Goal: Information Seeking & Learning: Learn about a topic

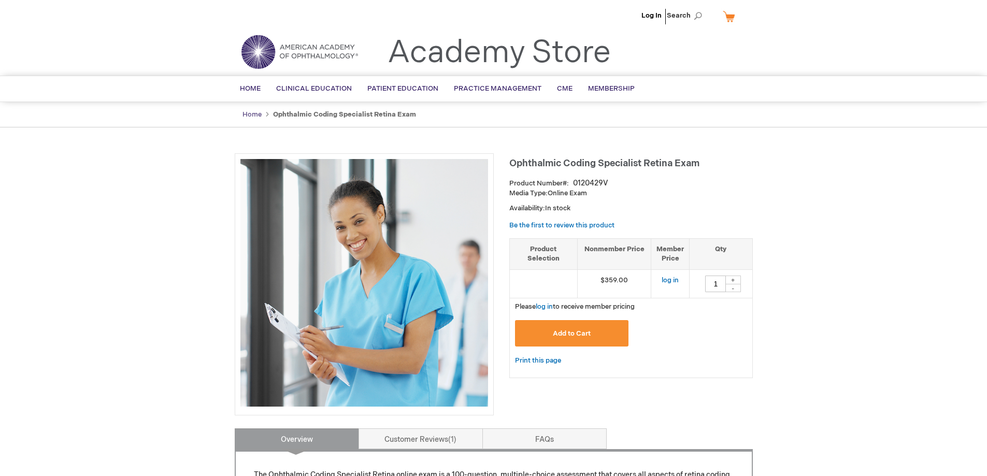
click at [253, 114] on link "Home" at bounding box center [251, 114] width 19 height 8
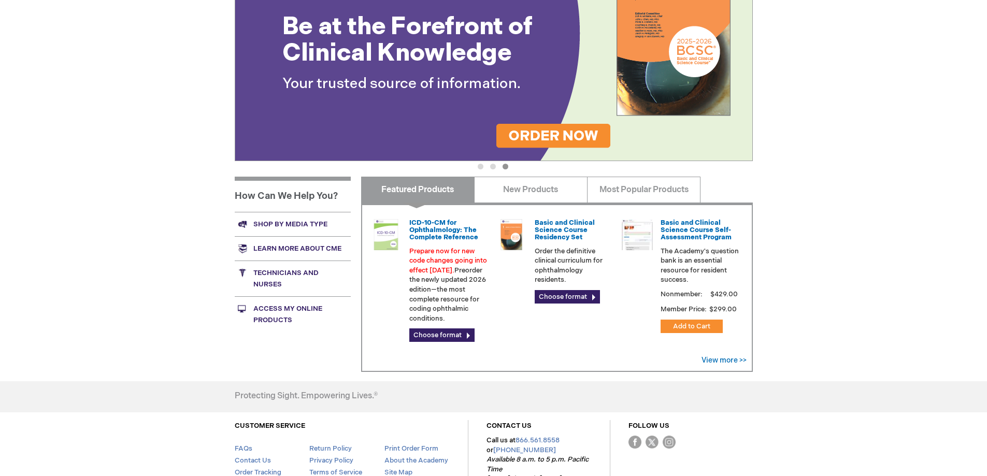
scroll to position [4, 0]
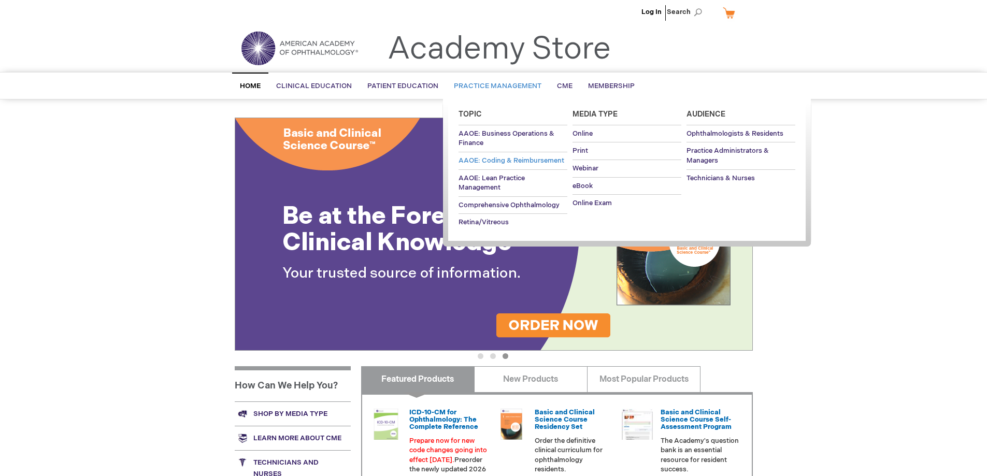
click at [545, 163] on span "AAOE: Coding & Reimbursement" at bounding box center [511, 160] width 106 height 8
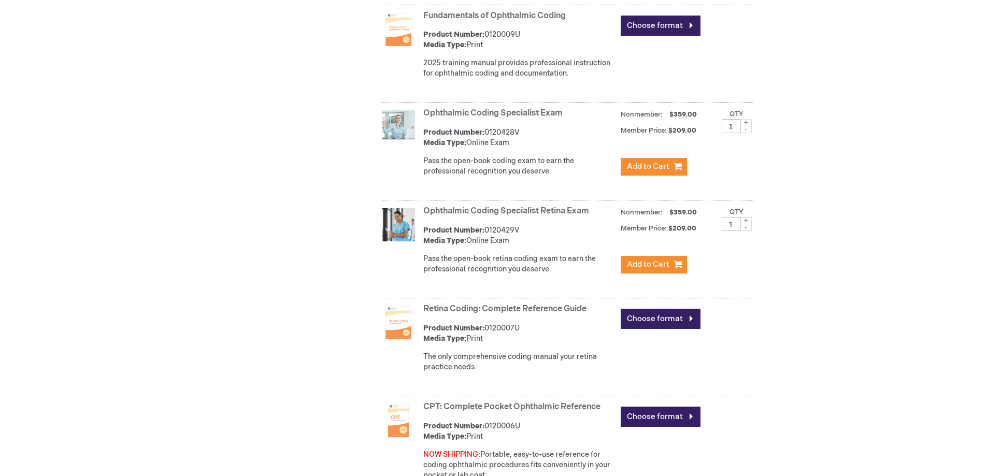
scroll to position [673, 0]
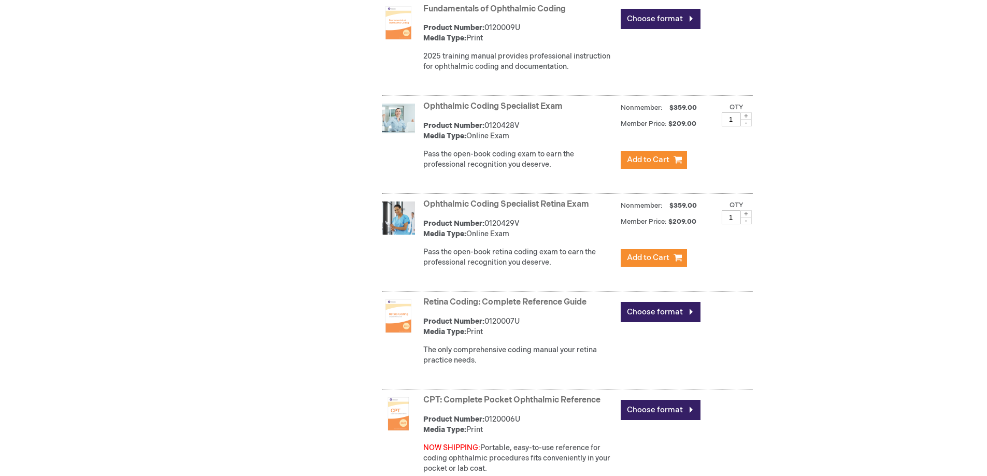
click at [492, 203] on link "Ophthalmic Coding Specialist Retina Exam" at bounding box center [506, 204] width 166 height 10
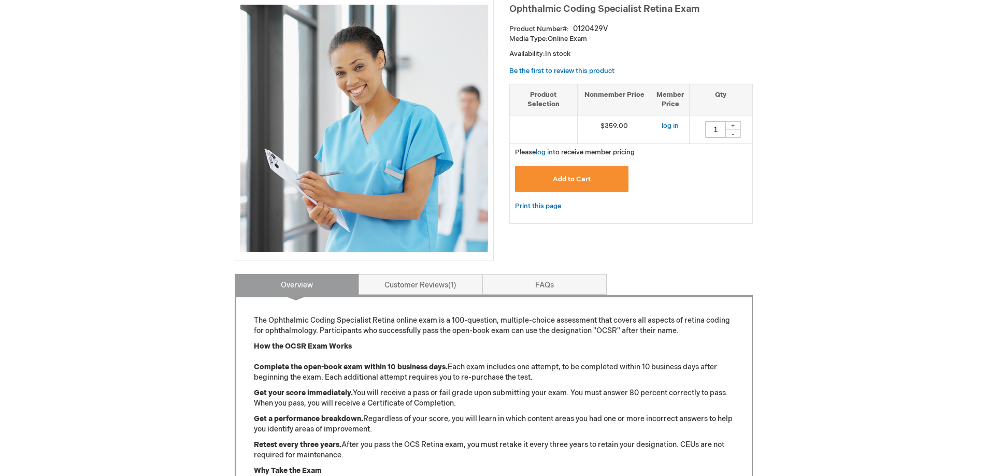
scroll to position [259, 0]
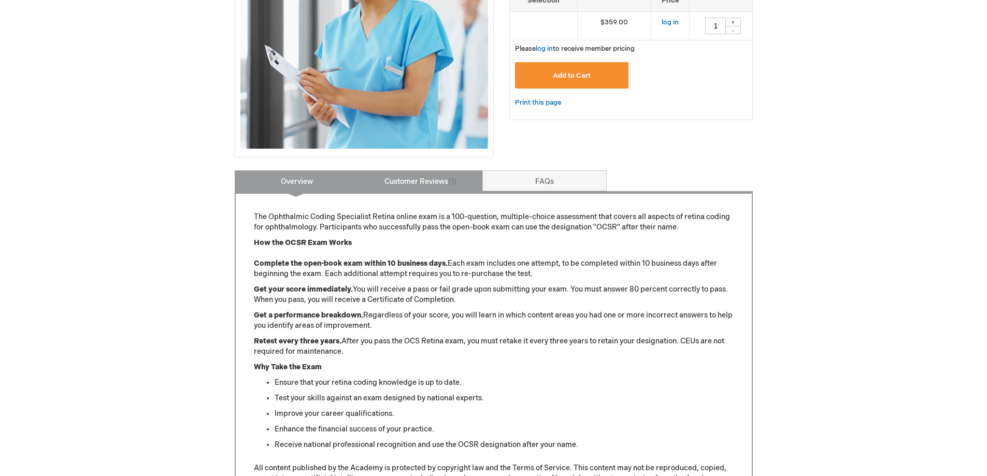
click at [421, 185] on link "Customer Reviews 1" at bounding box center [420, 180] width 124 height 21
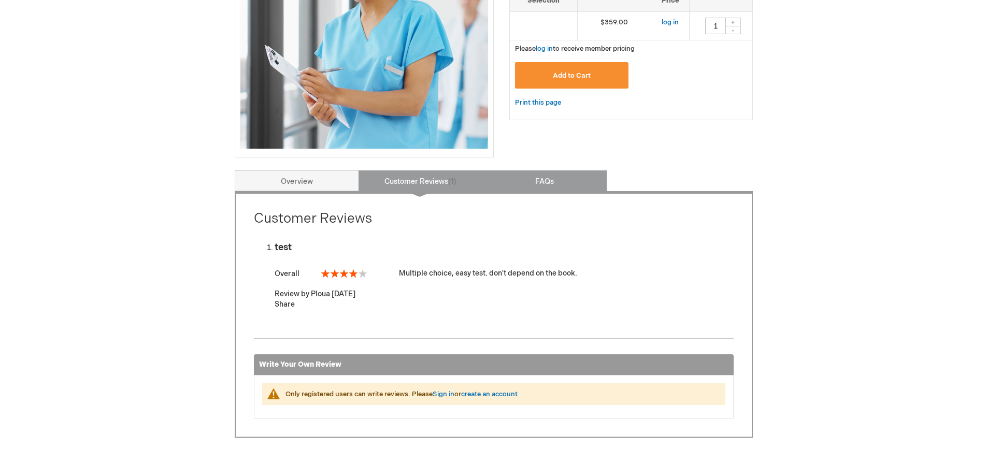
click at [570, 181] on link "FAQs" at bounding box center [544, 180] width 124 height 21
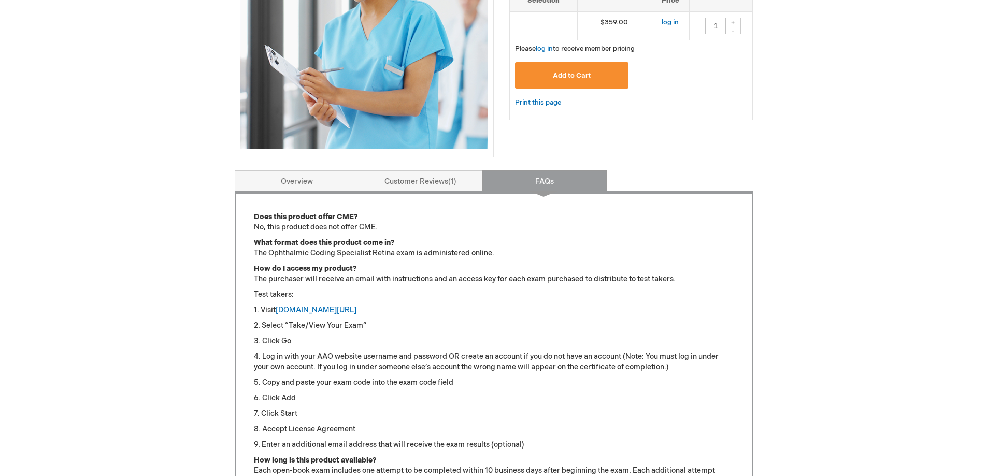
scroll to position [429, 0]
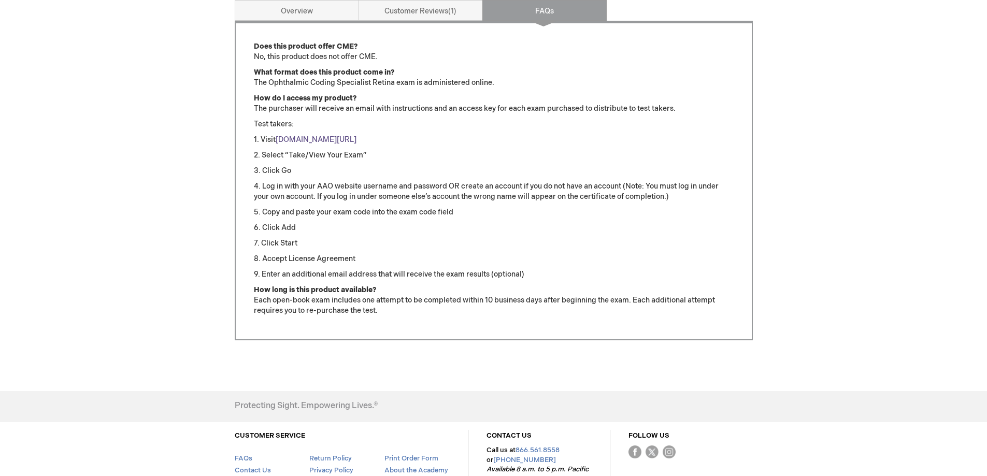
click at [347, 142] on link "[DOMAIN_NAME][URL]" at bounding box center [316, 139] width 81 height 9
